Goal: Task Accomplishment & Management: Use online tool/utility

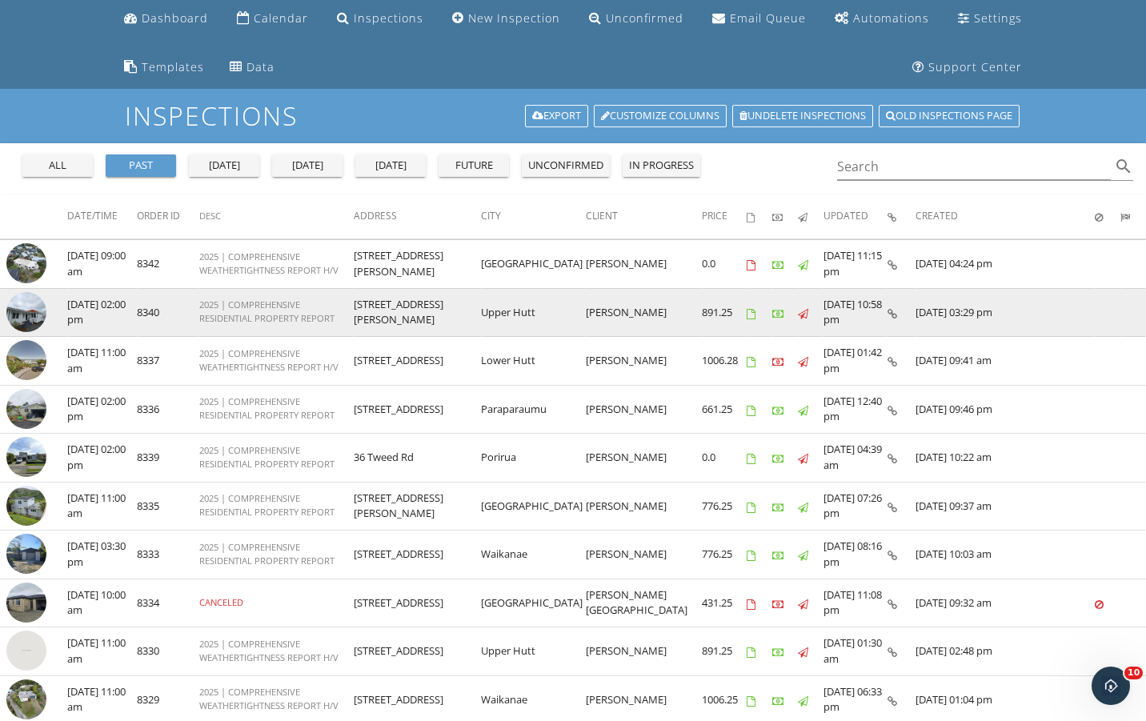
click at [895, 314] on icon at bounding box center [892, 314] width 10 height 10
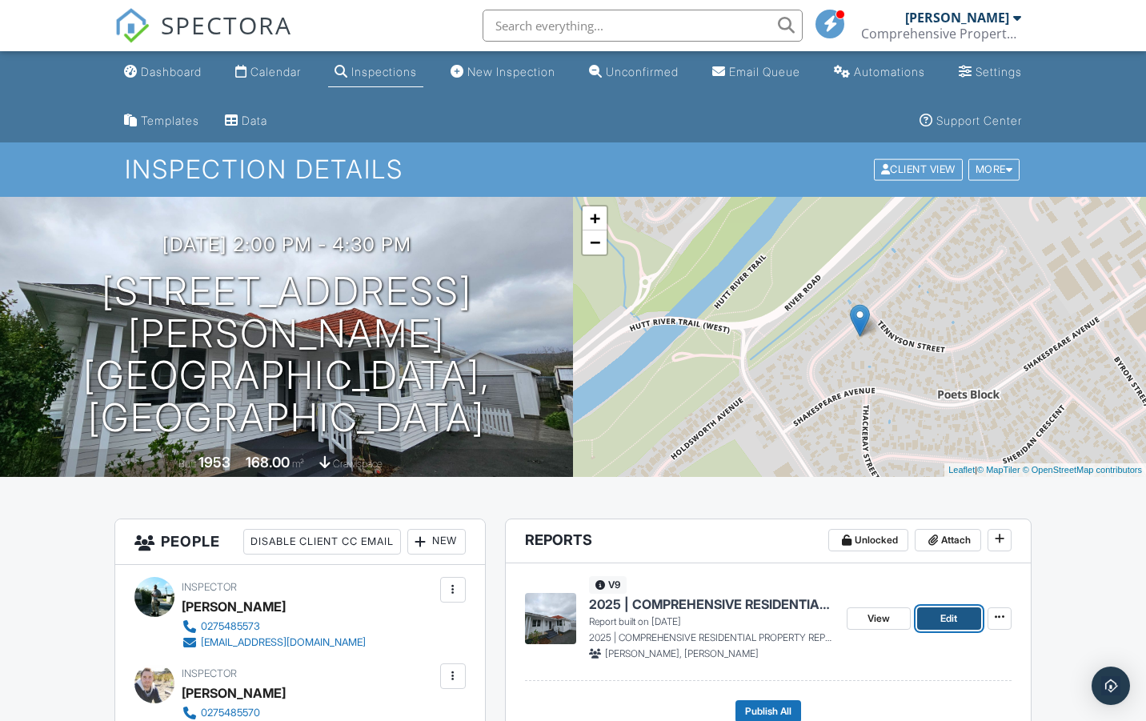
click at [947, 616] on span "Edit" at bounding box center [948, 619] width 17 height 16
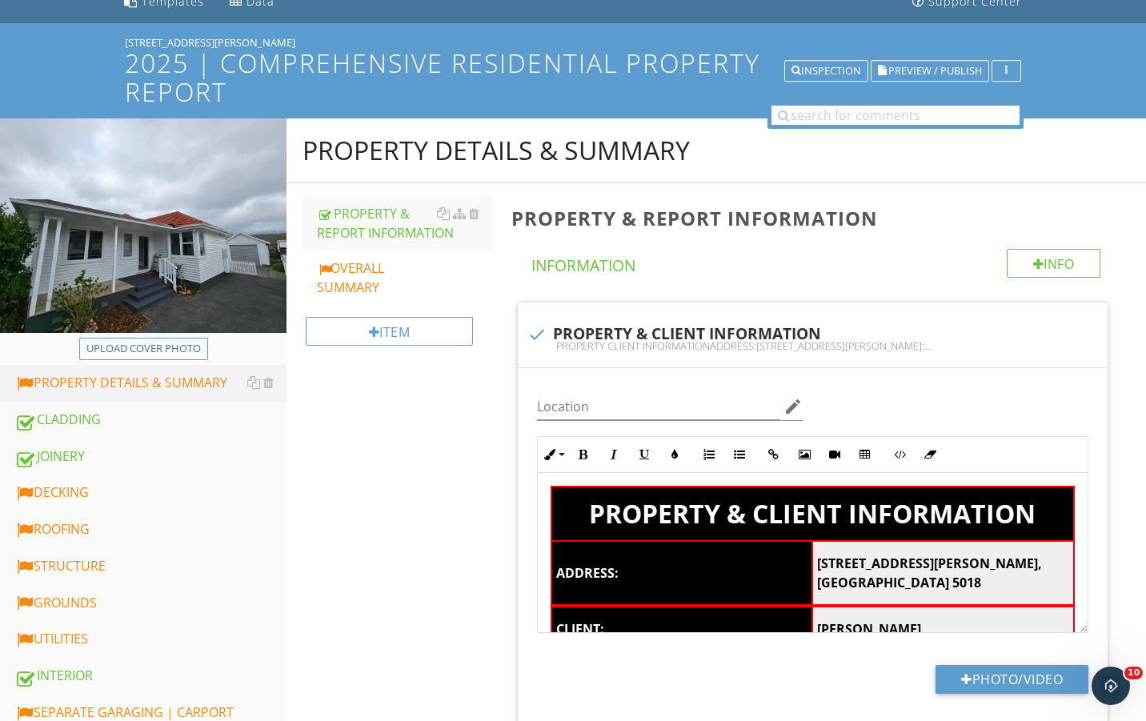
scroll to position [134, 0]
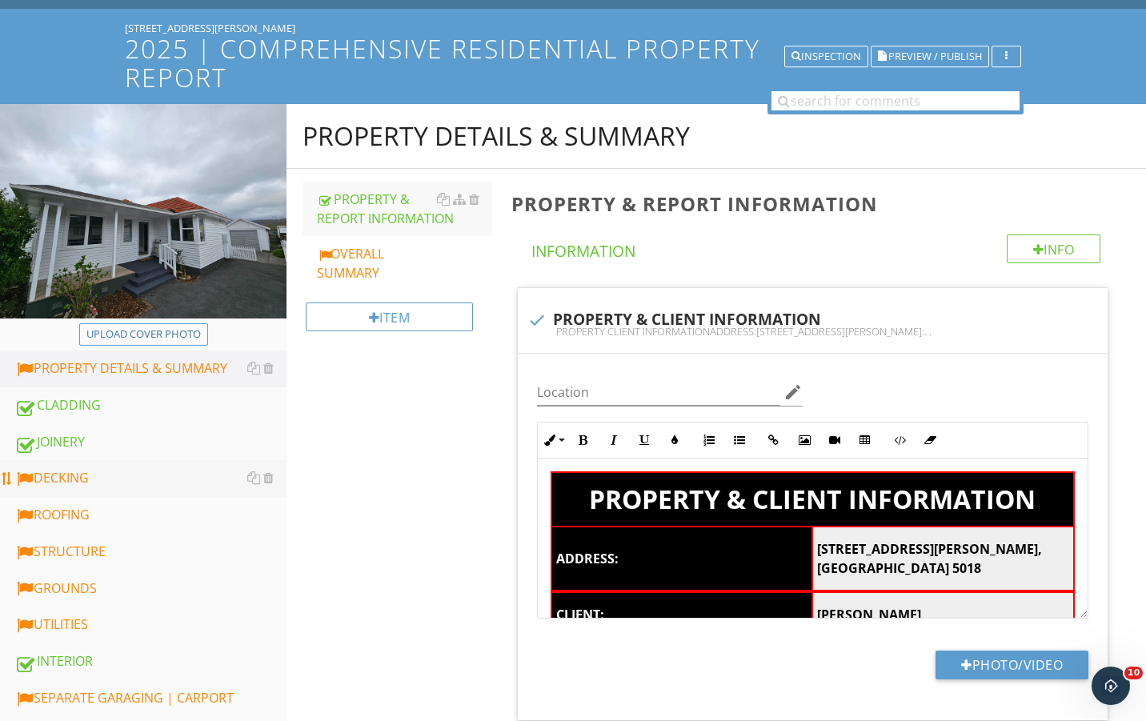
click at [203, 484] on div "DECKING" at bounding box center [150, 478] width 272 height 21
type textarea "<table style="width: 100%;"><thead><tr><th class="fr-highlighted fr-thick " col…"
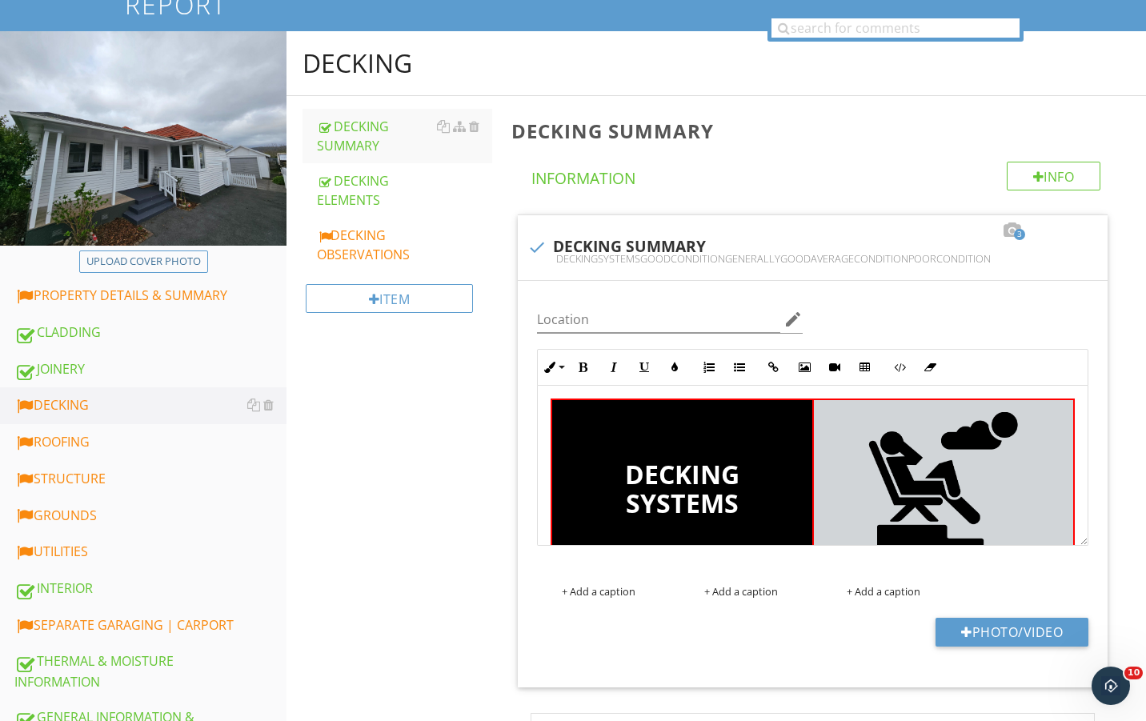
scroll to position [214, 0]
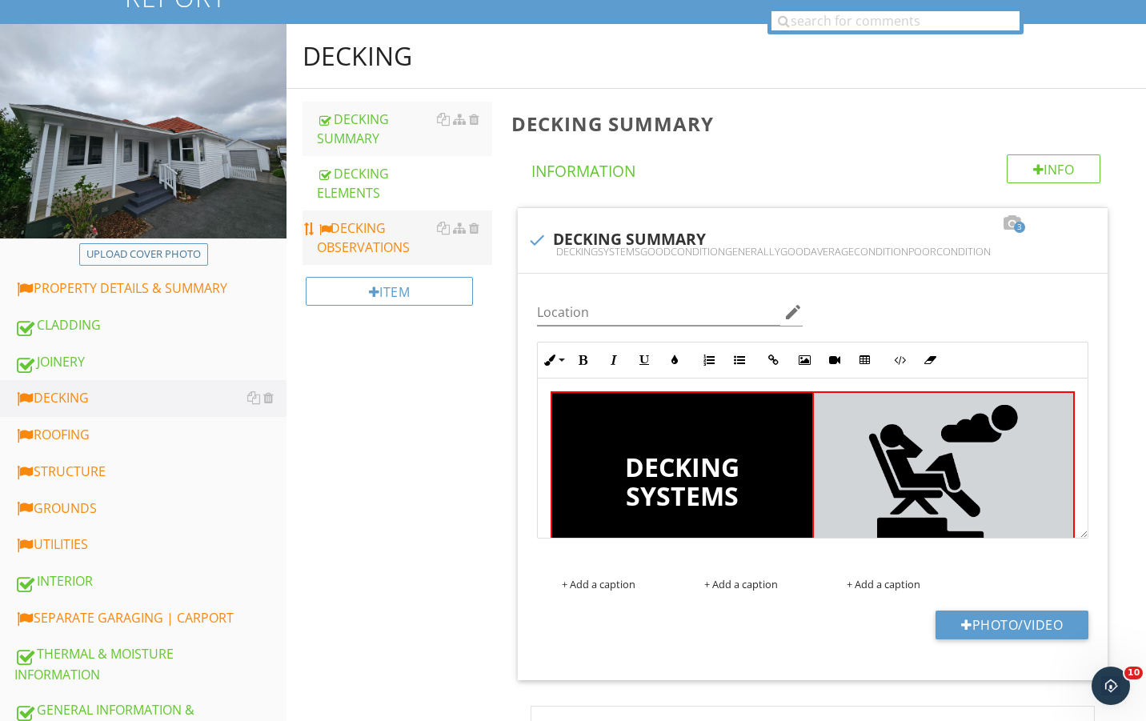
click at [386, 253] on div "DECKING OBSERVATIONS" at bounding box center [404, 237] width 175 height 38
type textarea "<table style="width: 100%;"><thead><tr><th class="fr-highlighted fr-thick" styl…"
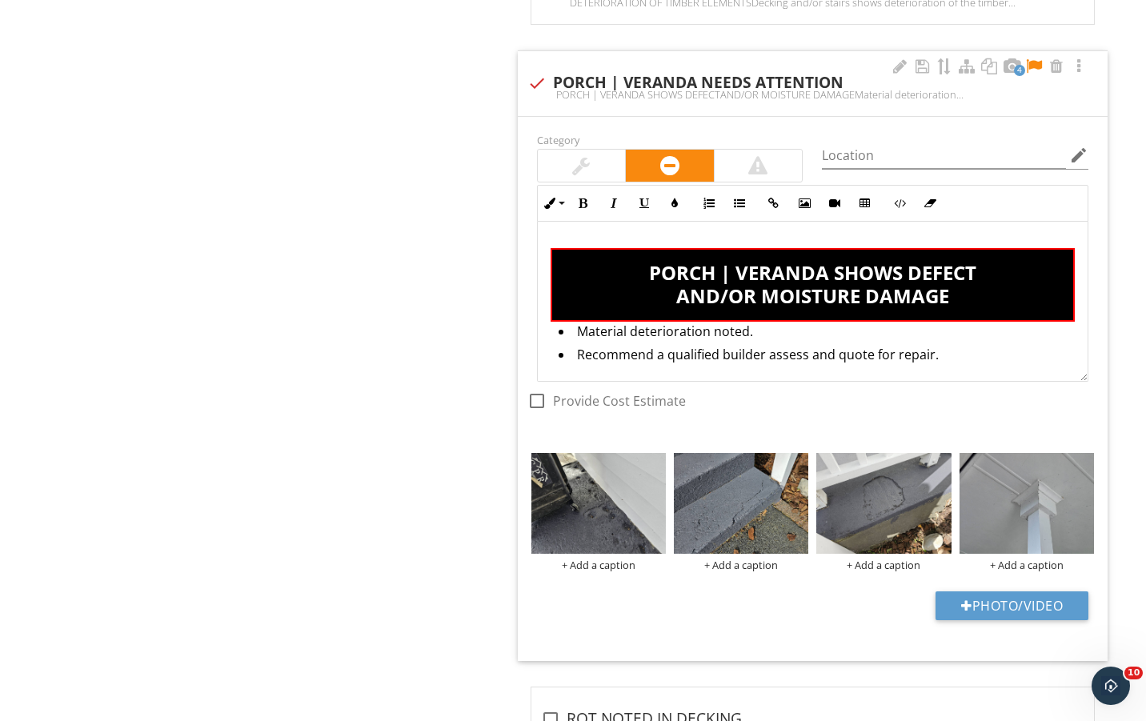
scroll to position [2134, 0]
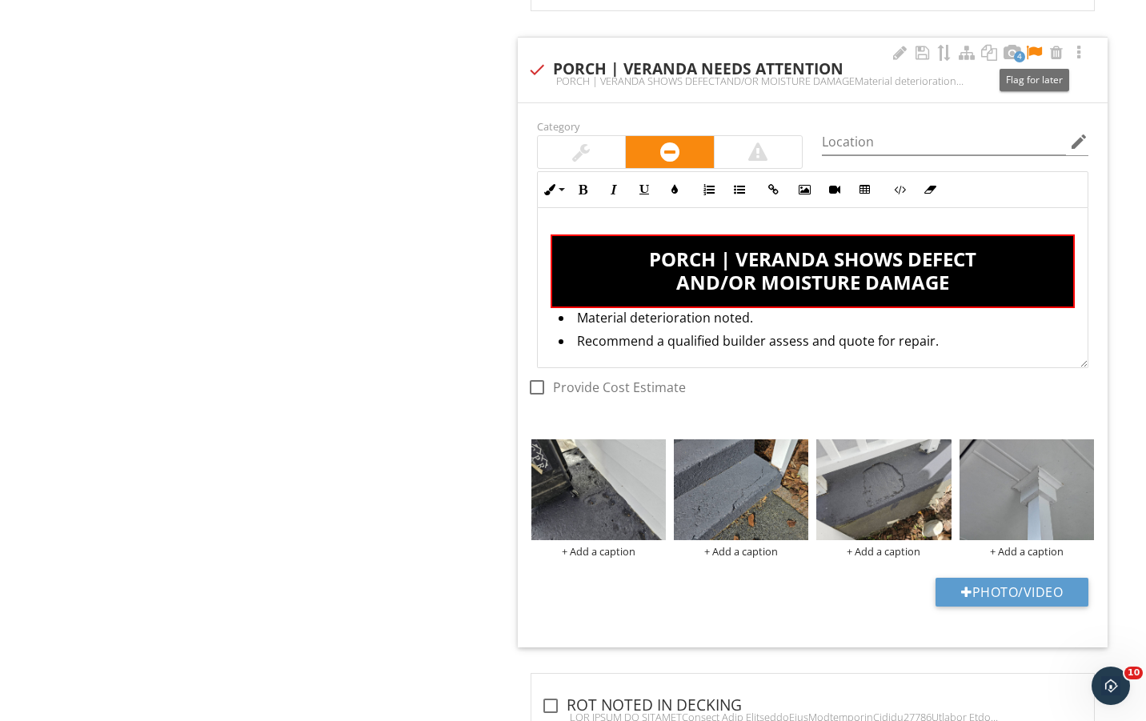
click at [1039, 58] on div at bounding box center [1033, 53] width 19 height 16
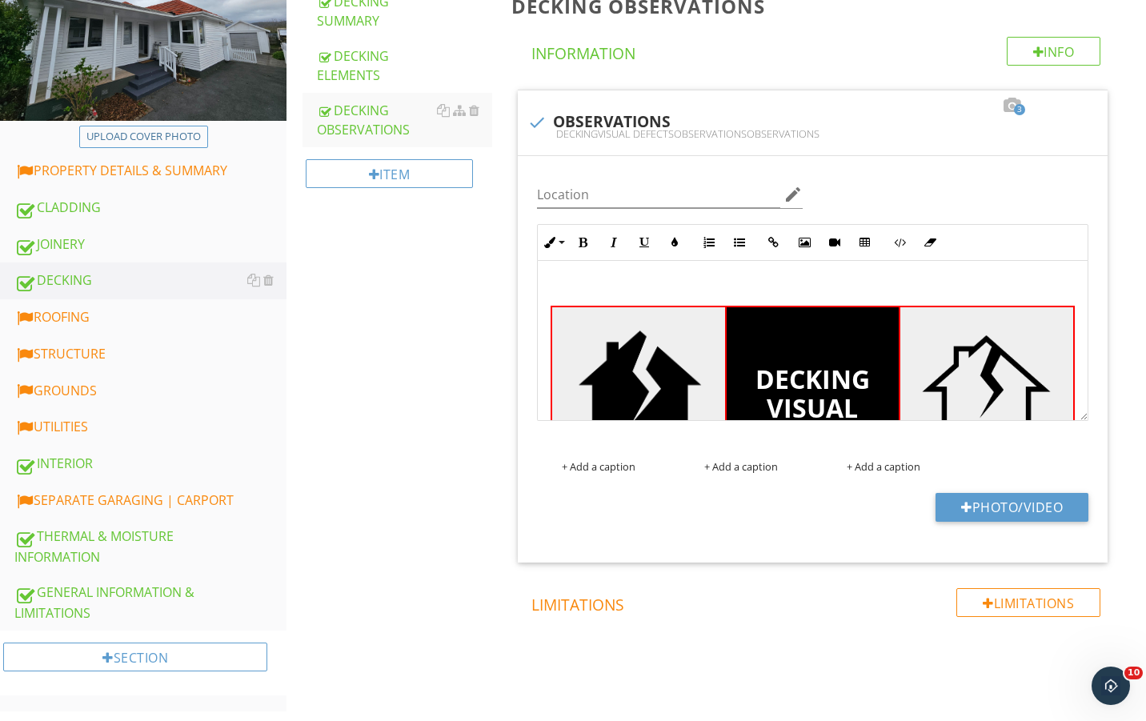
scroll to position [311, 0]
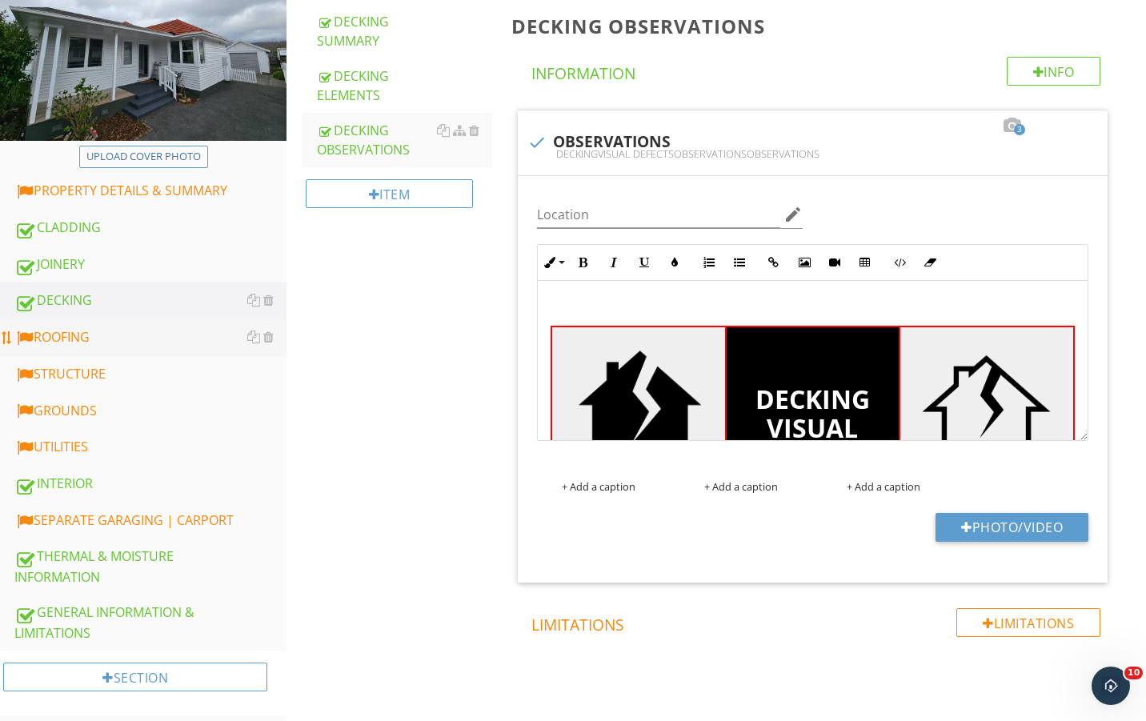
click at [94, 350] on link "ROOFING" at bounding box center [150, 337] width 272 height 37
type textarea "<p><br></p><table style="width: 100%;"><tbody><tr><td class="fr-highlighted fr-…"
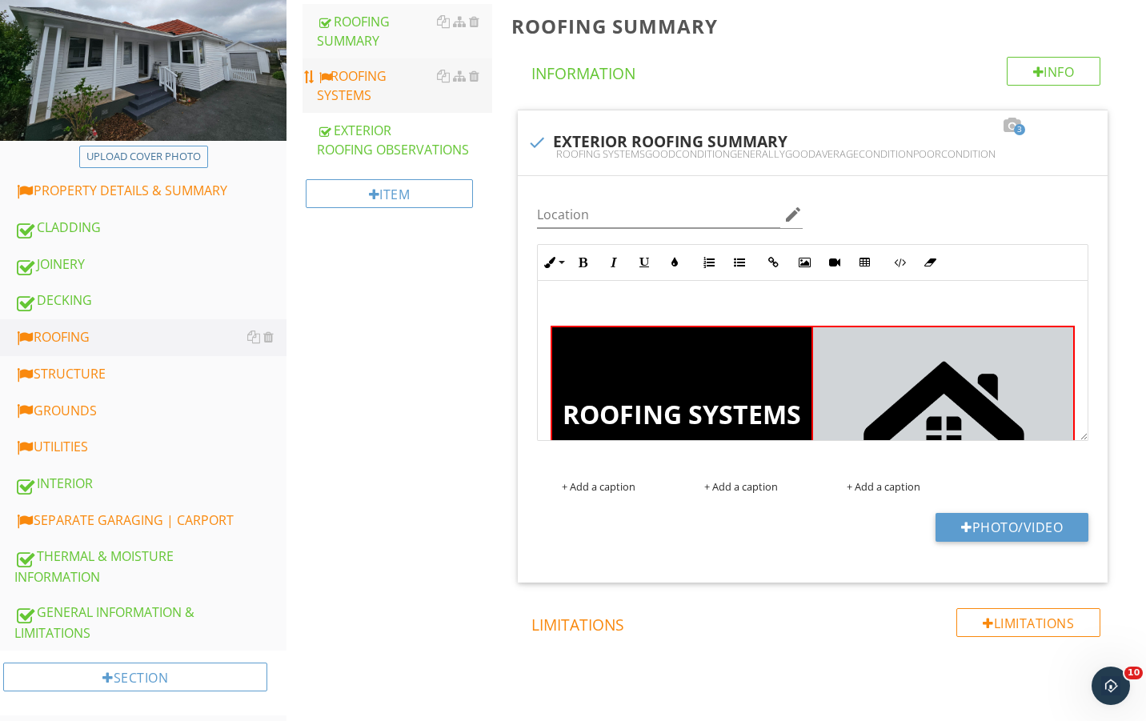
click at [380, 98] on div "ROOFING SYSTEMS" at bounding box center [404, 85] width 175 height 38
type textarea "<p><br></p><table style="width: 100%;"><thead><tr><th class="fr-highlighted fr-…"
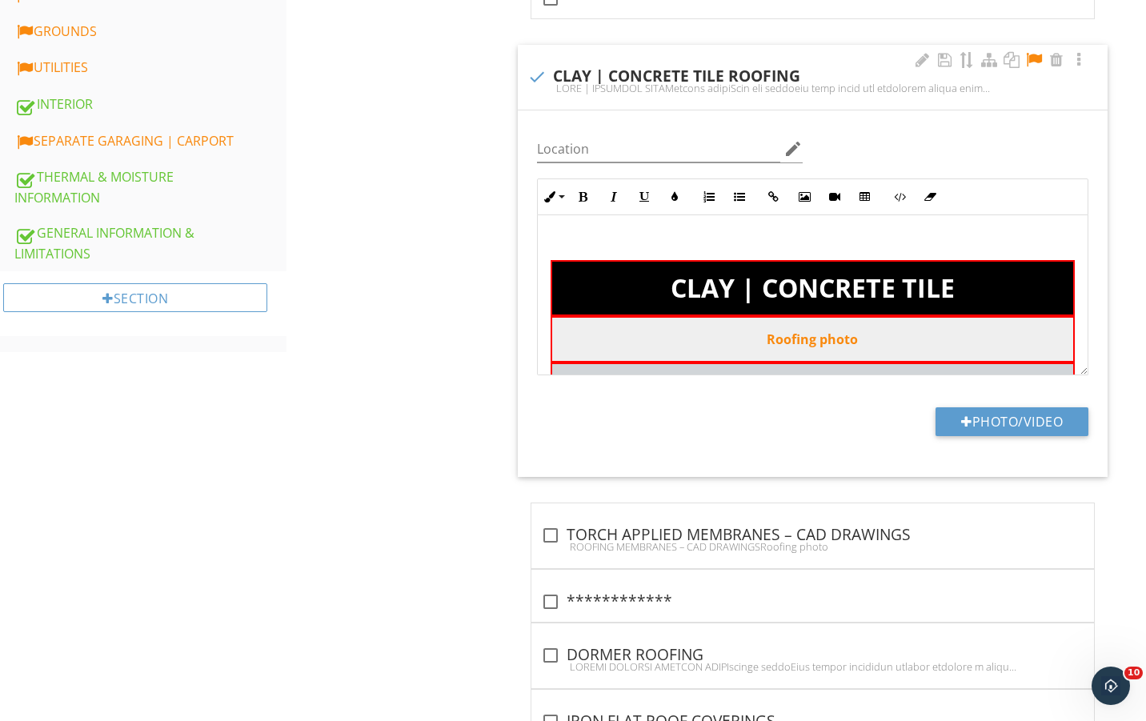
scroll to position [685, 0]
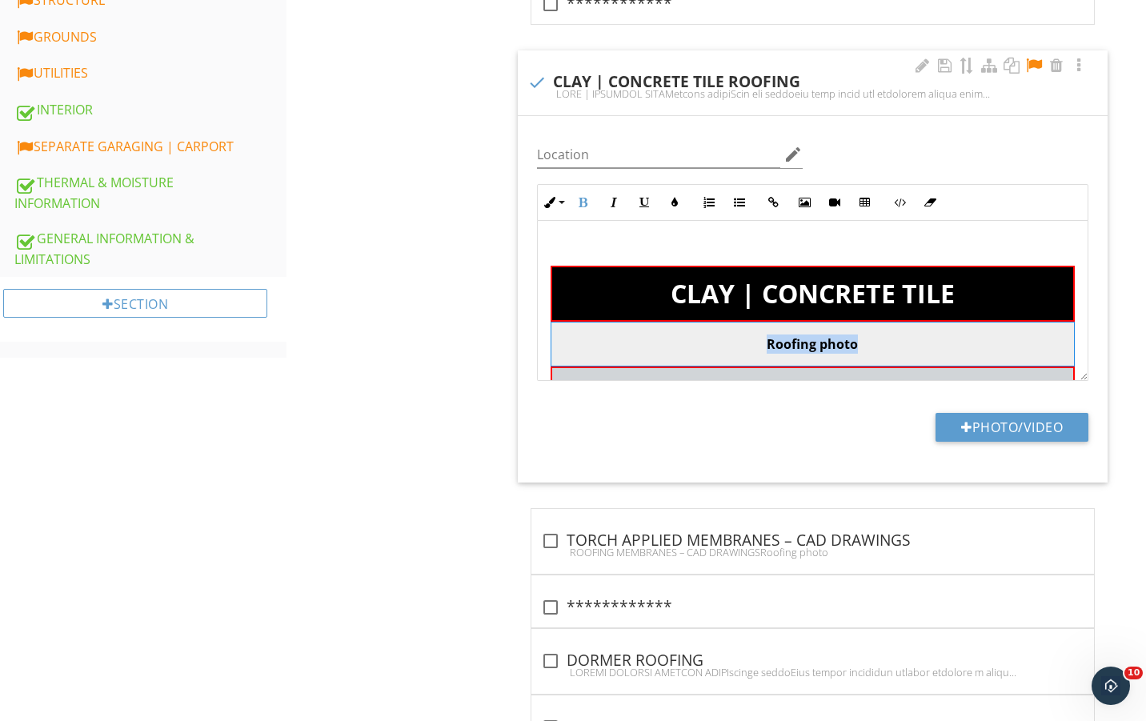
drag, startPoint x: 862, startPoint y: 343, endPoint x: 761, endPoint y: 345, distance: 100.9
click at [761, 346] on td "Roofing photo" at bounding box center [813, 345] width 524 height 44
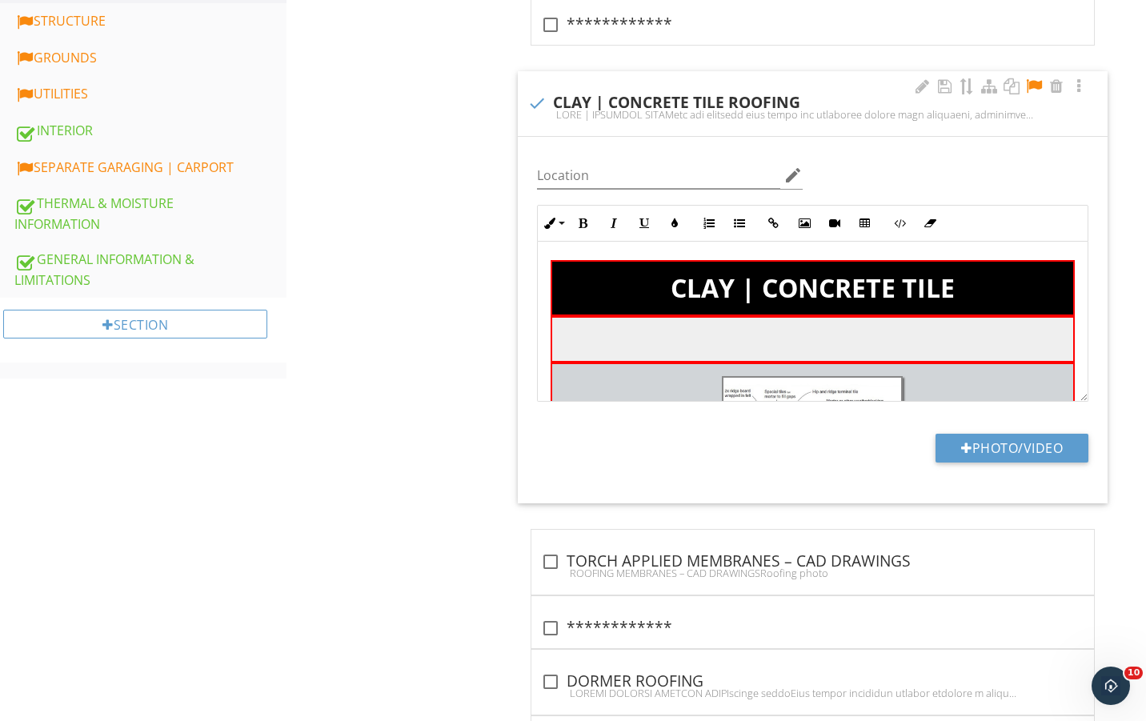
scroll to position [659, 0]
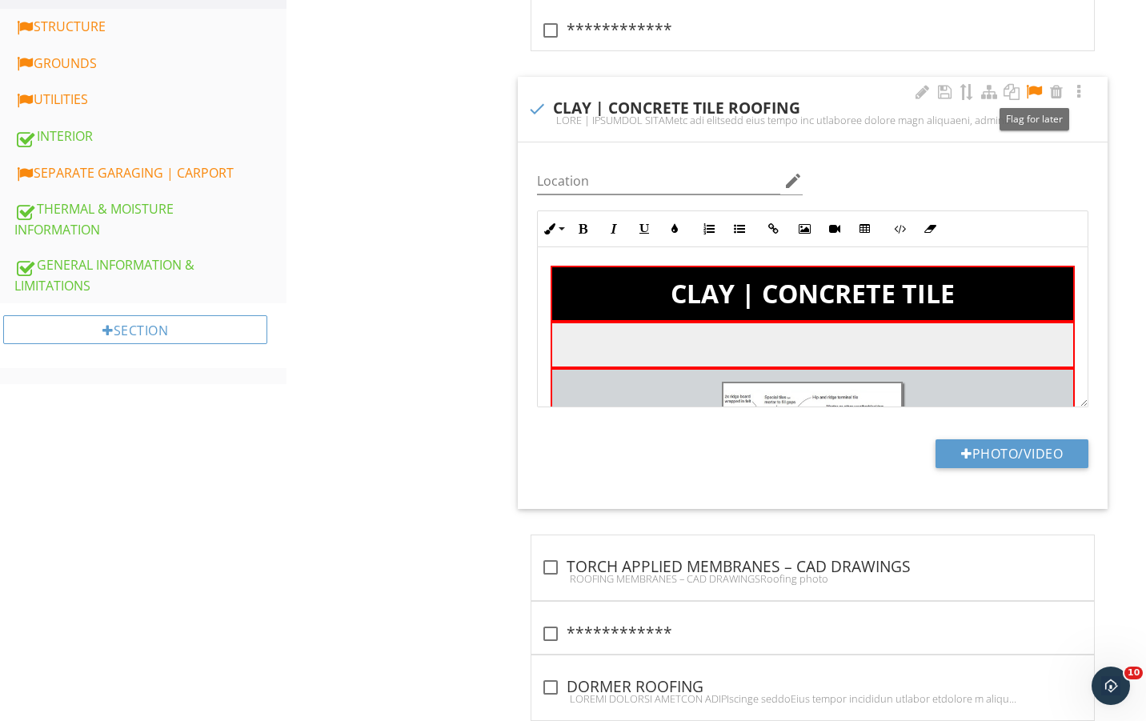
click at [1033, 97] on div at bounding box center [1033, 92] width 19 height 16
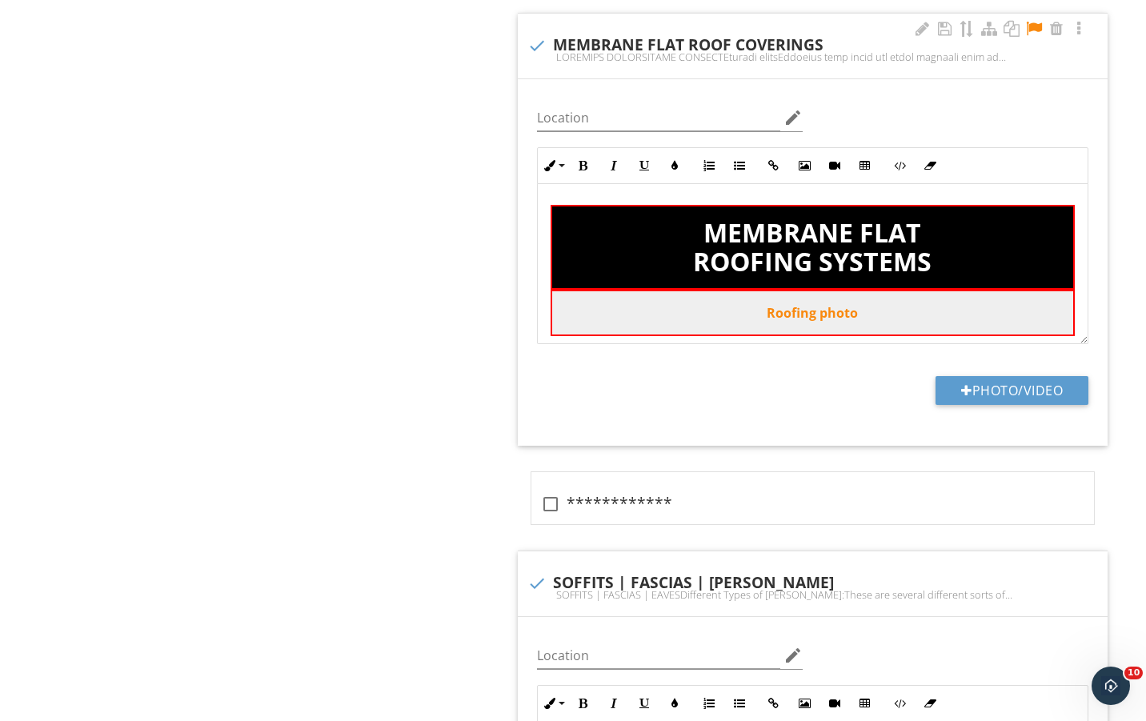
scroll to position [26, 0]
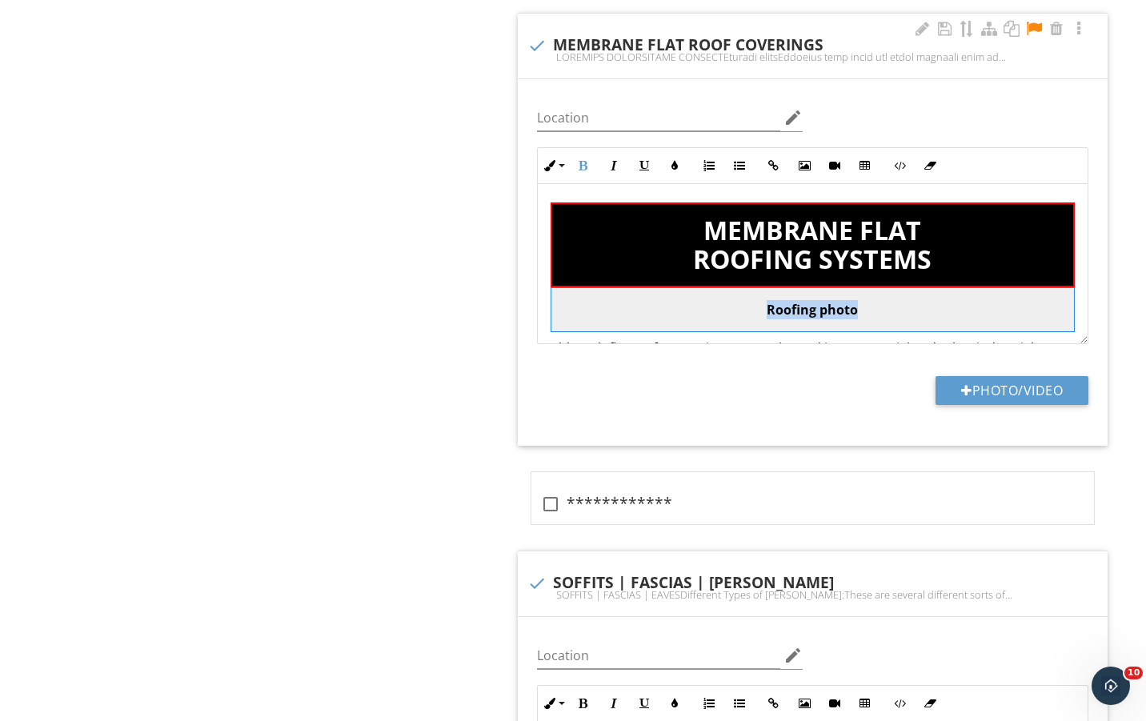
drag, startPoint x: 869, startPoint y: 316, endPoint x: 731, endPoint y: 302, distance: 138.4
click at [734, 302] on td "Roofing photo" at bounding box center [813, 310] width 524 height 44
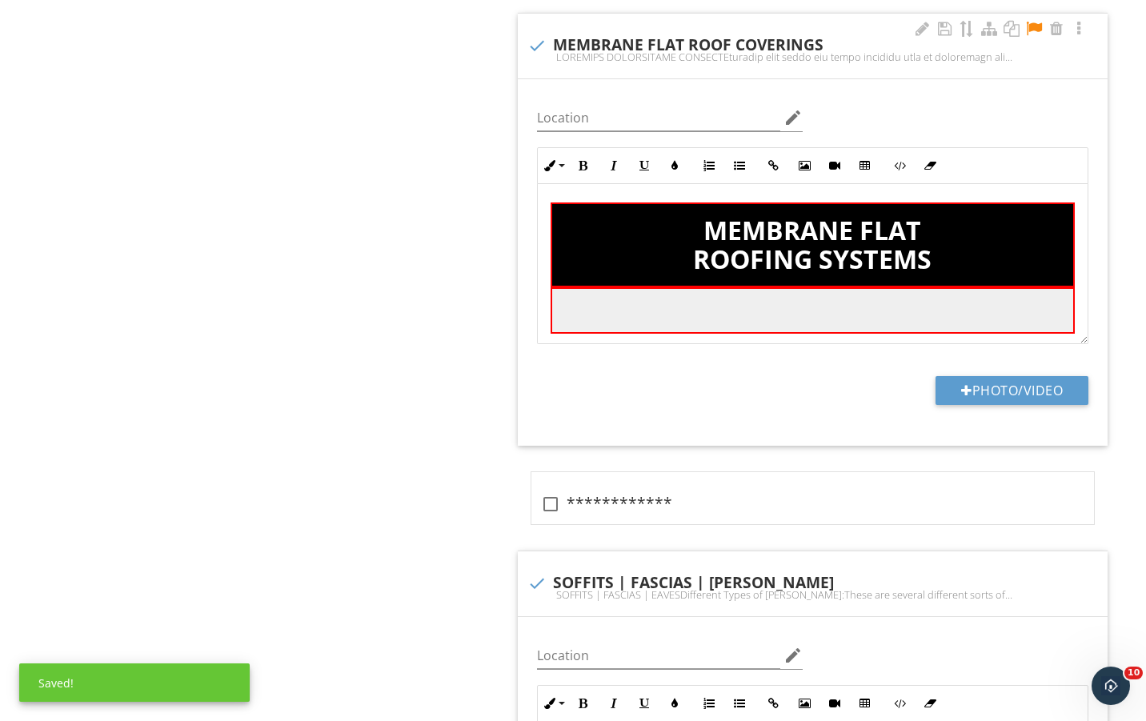
click at [1032, 37] on div at bounding box center [1033, 29] width 19 height 16
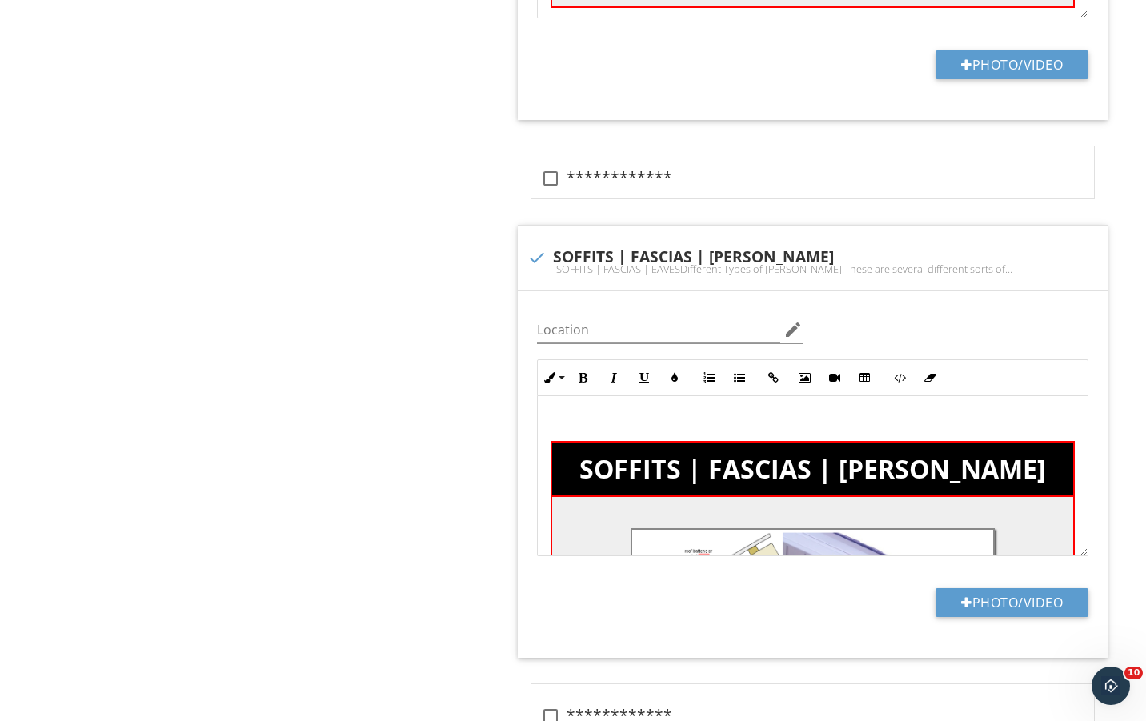
scroll to position [1779, 0]
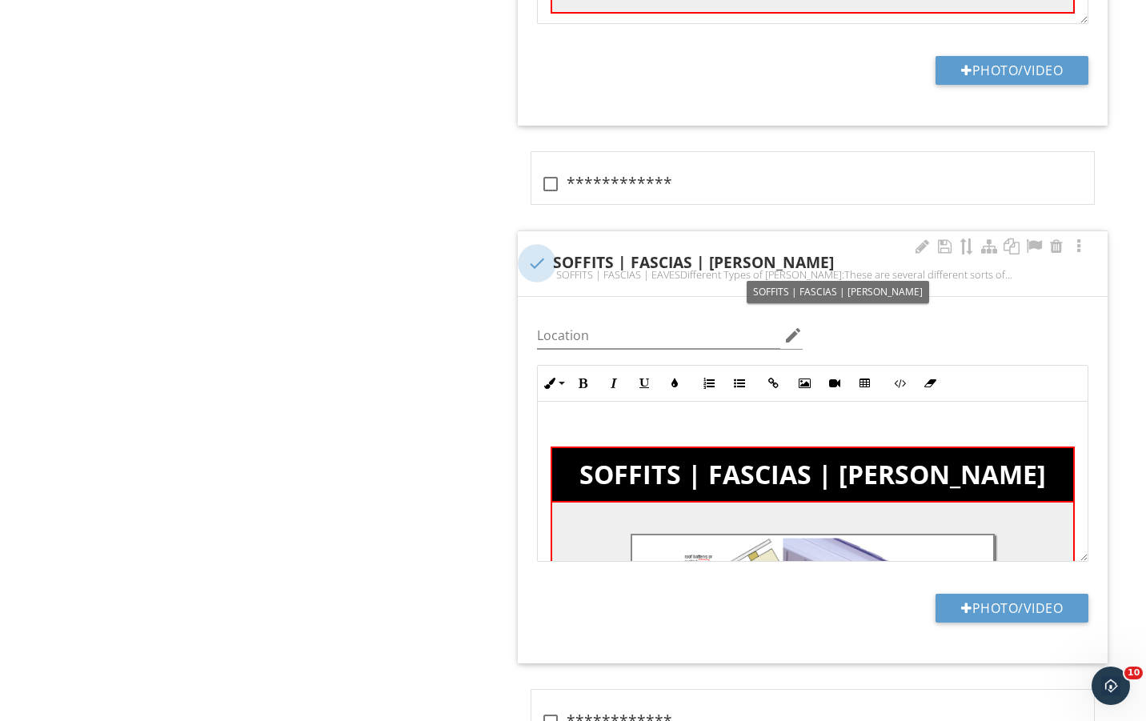
click at [540, 267] on div at bounding box center [536, 263] width 27 height 27
checkbox input "true"
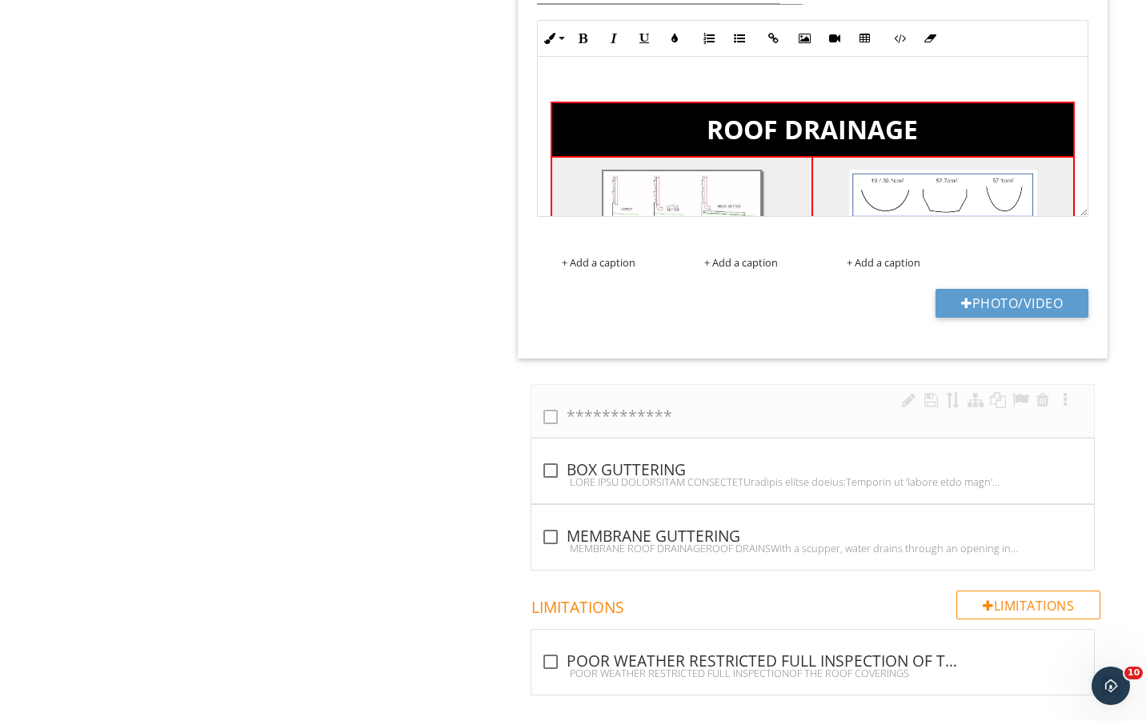
scroll to position [2238, 0]
click at [541, 414] on div at bounding box center [550, 416] width 27 height 27
checkbox input "true"
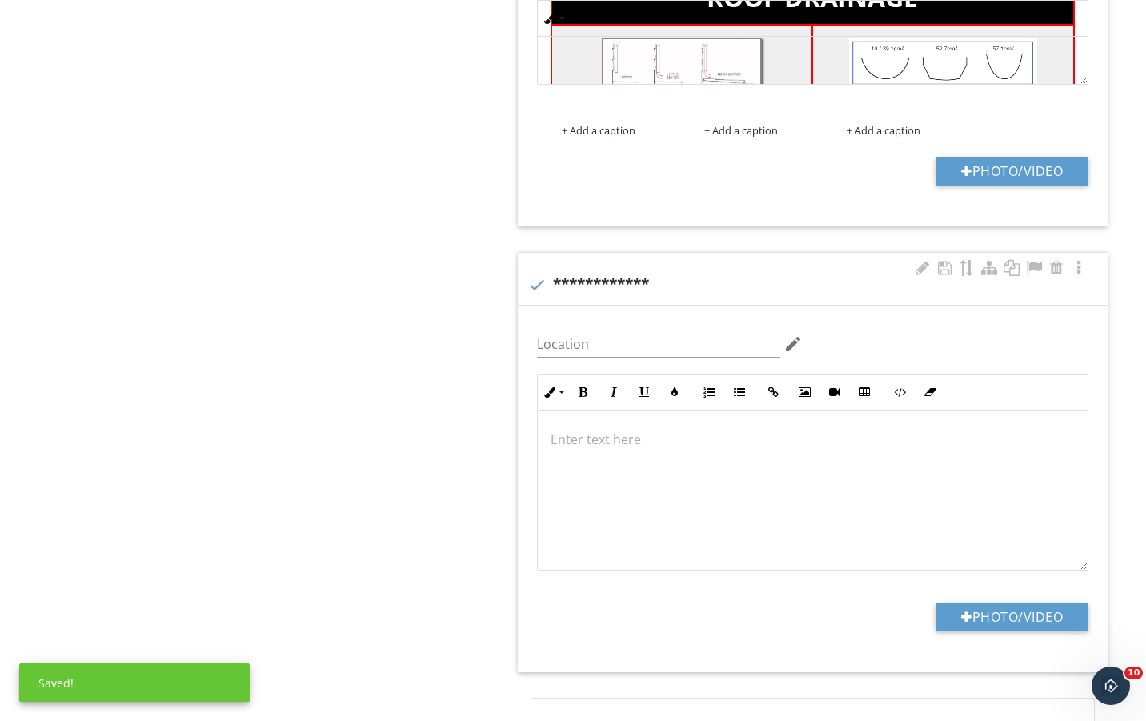
scroll to position [2370, 0]
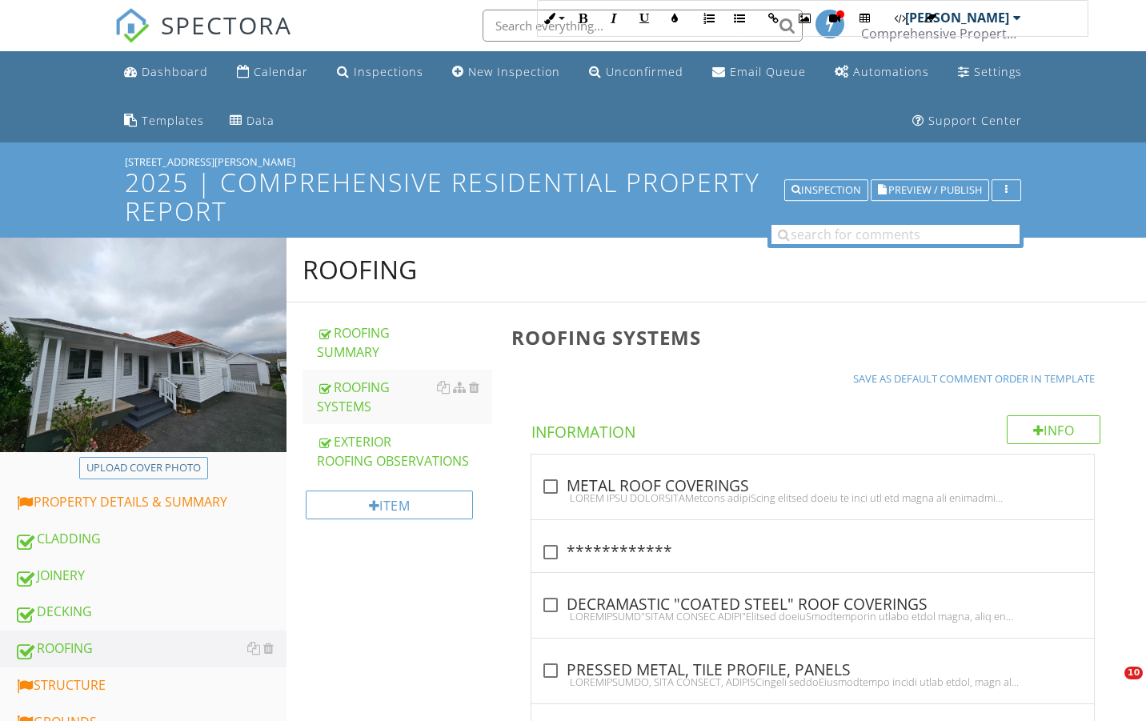
scroll to position [2370, 0]
